Goal: Ask a question

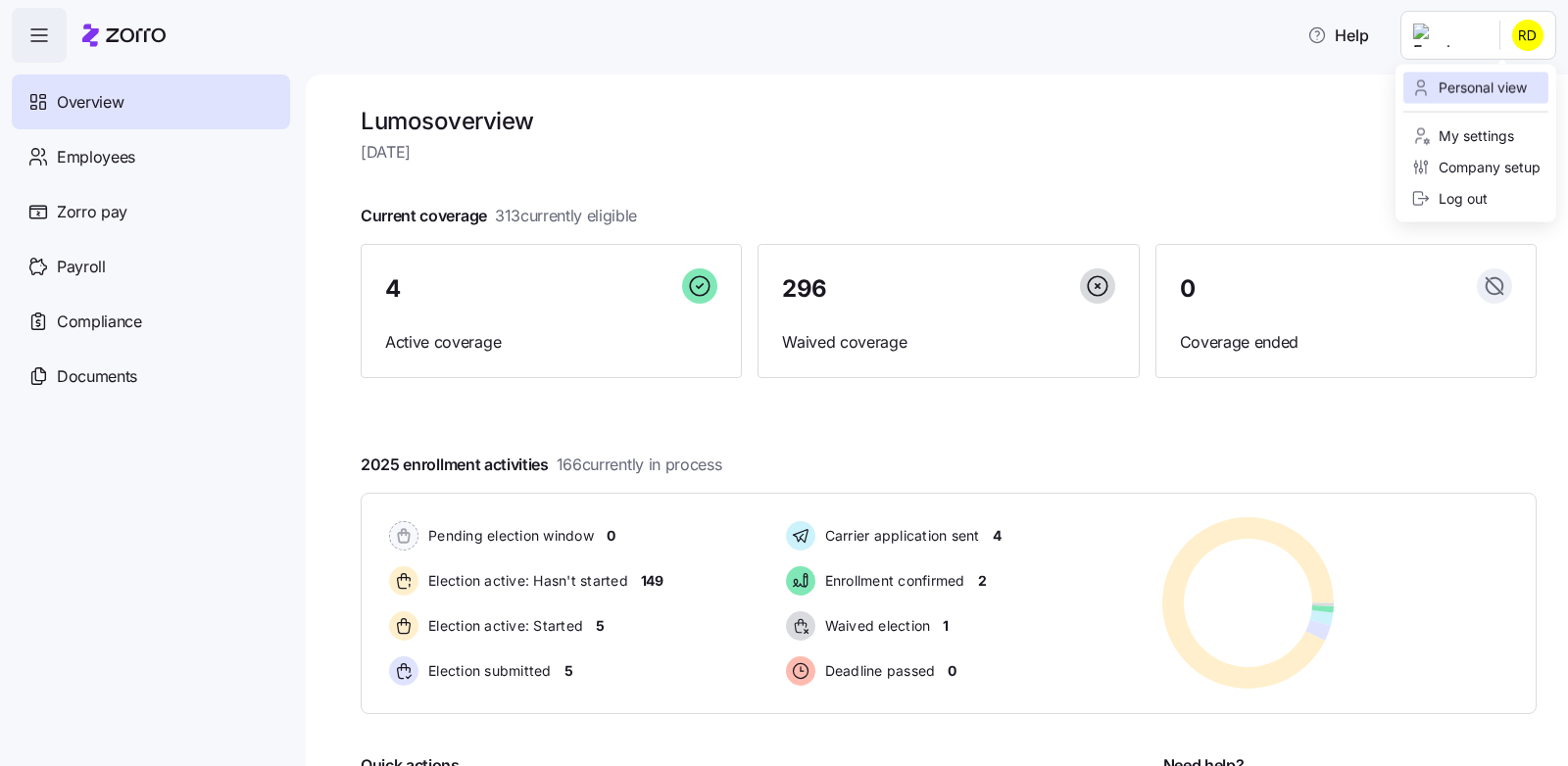
click at [1459, 87] on div "Personal view" at bounding box center [1469, 88] width 116 height 22
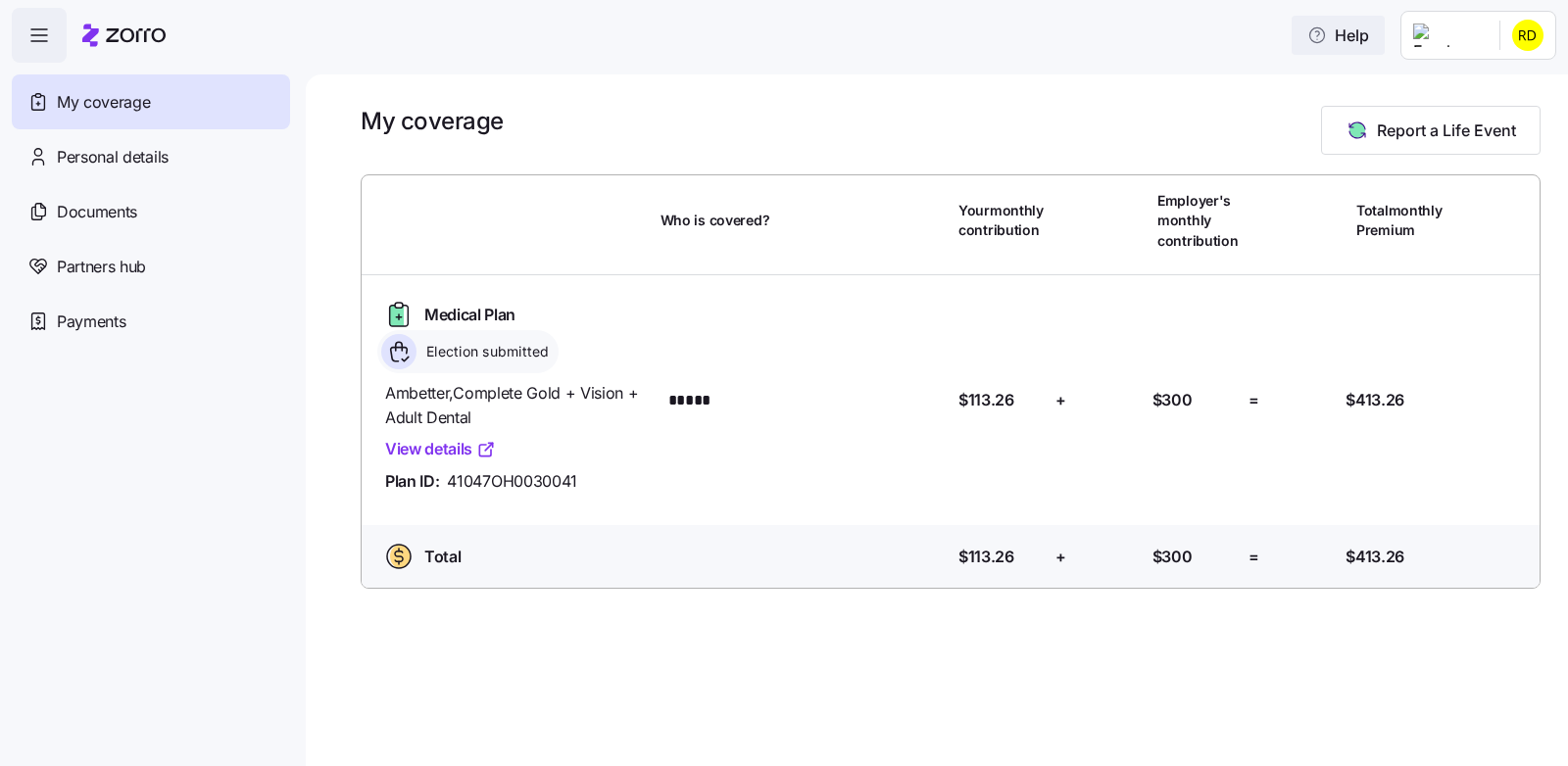
click at [1373, 49] on button "Help" at bounding box center [1337, 35] width 93 height 39
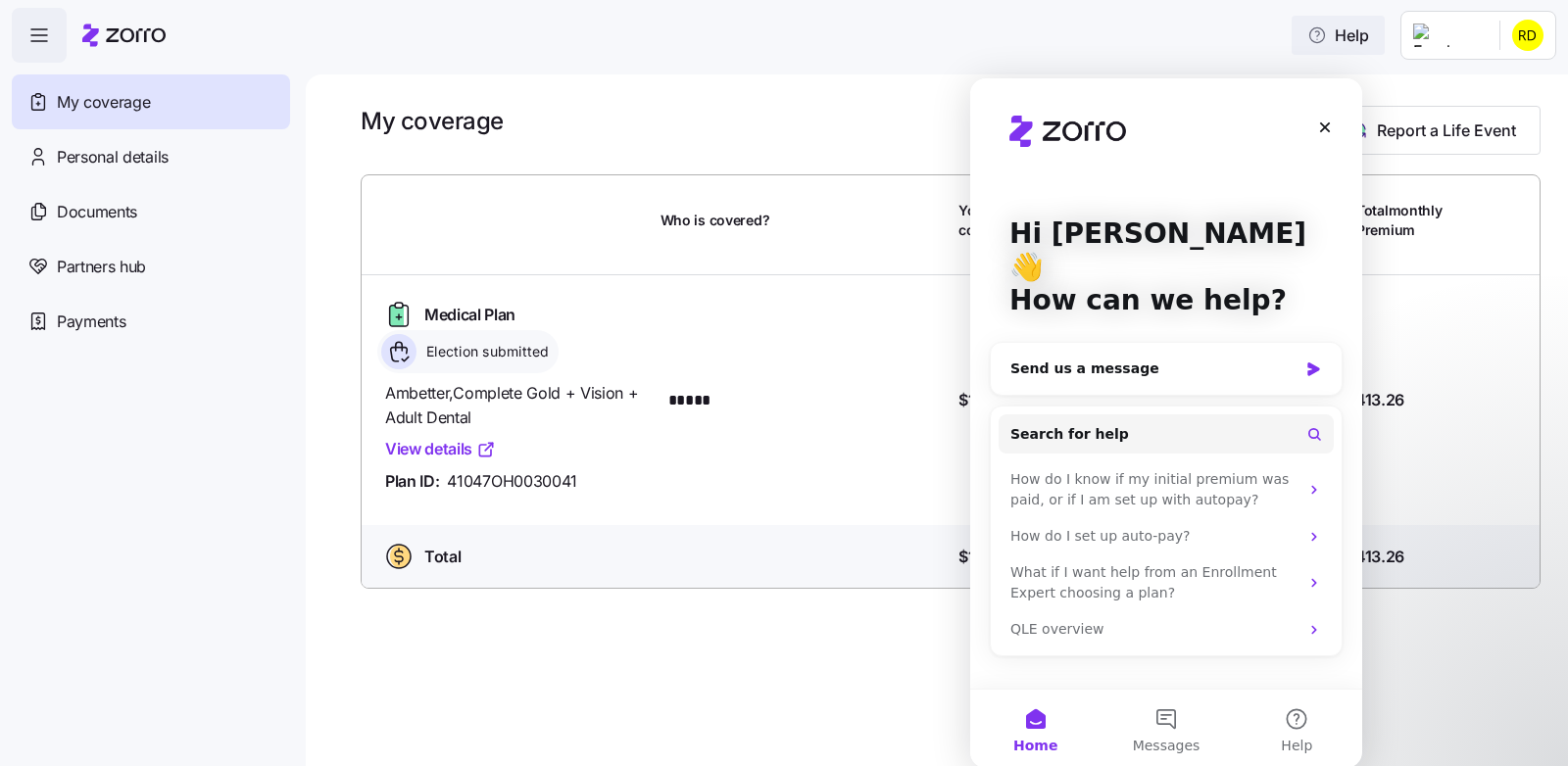
click at [1369, 40] on span "Help" at bounding box center [1337, 35] width 62 height 24
click at [1063, 358] on div "Send us a message" at bounding box center [1154, 368] width 287 height 21
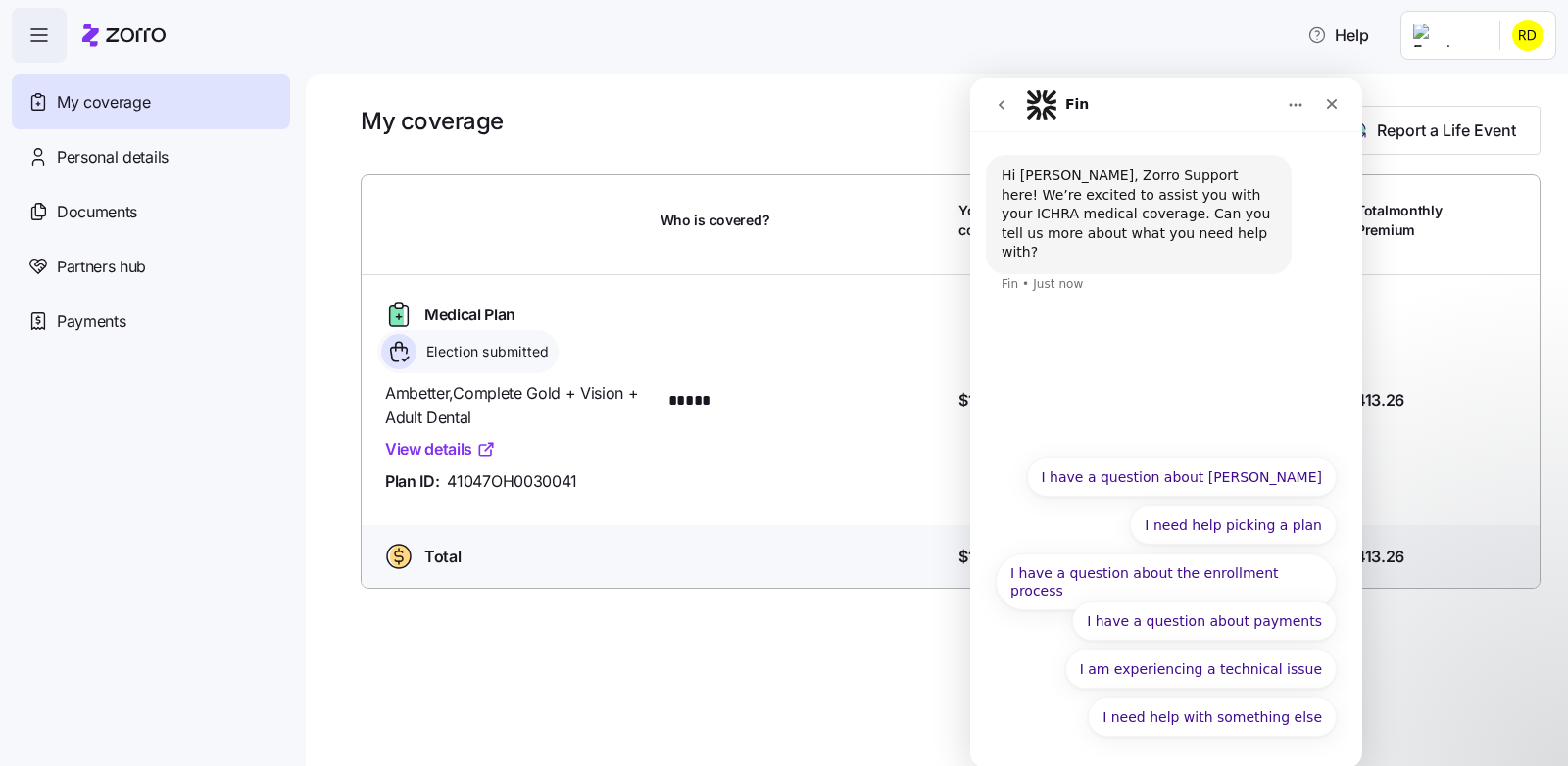
drag, startPoint x: 1249, startPoint y: 93, endPoint x: 1251, endPoint y: 32, distance: 61.0
click html "Fin Hi [PERSON_NAME], Zorro Support here! We’re excited to assist you with your…"
click at [1330, 113] on div "Close" at bounding box center [1332, 104] width 35 height 35
